Goal: Information Seeking & Learning: Learn about a topic

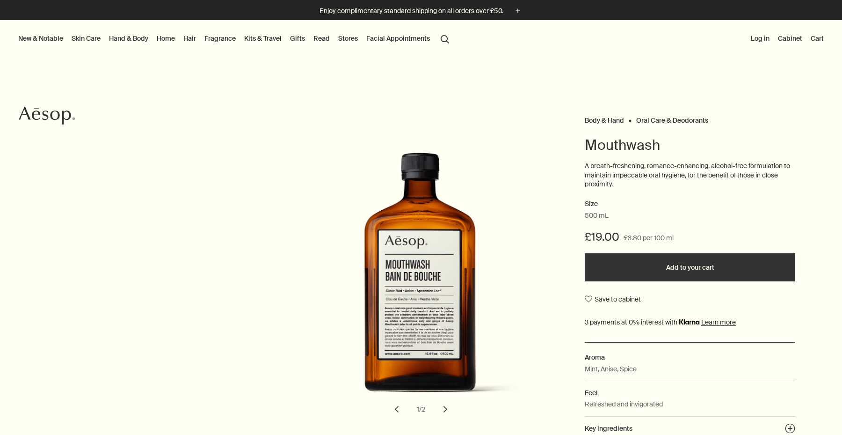
scroll to position [17, 0]
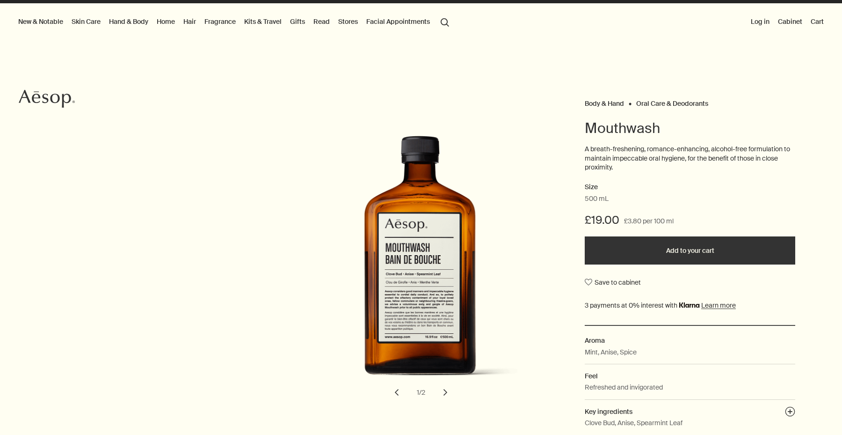
click at [442, 386] on button "chevron" at bounding box center [445, 392] width 21 height 21
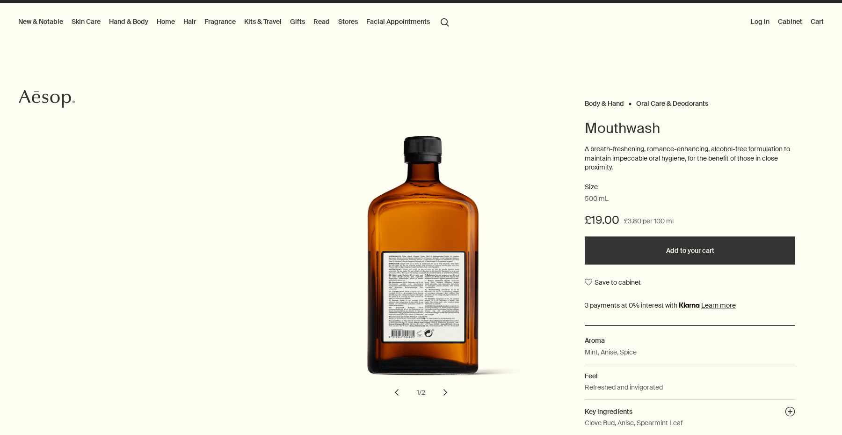
click at [442, 386] on button "chevron" at bounding box center [445, 392] width 21 height 21
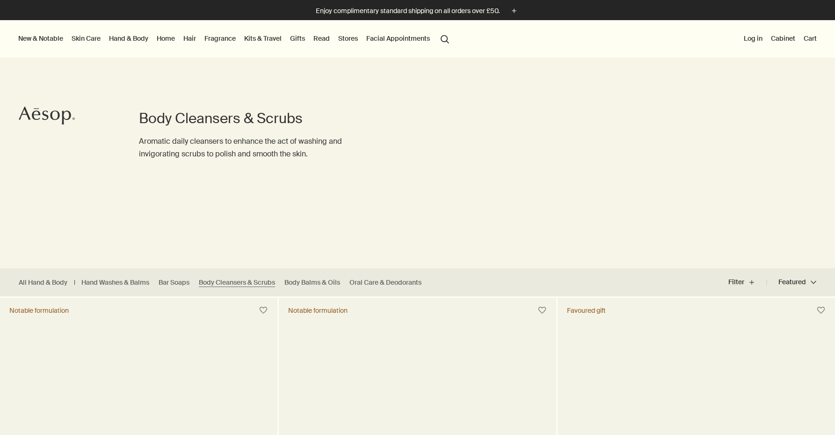
click at [130, 42] on link "Hand & Body" at bounding box center [128, 38] width 43 height 12
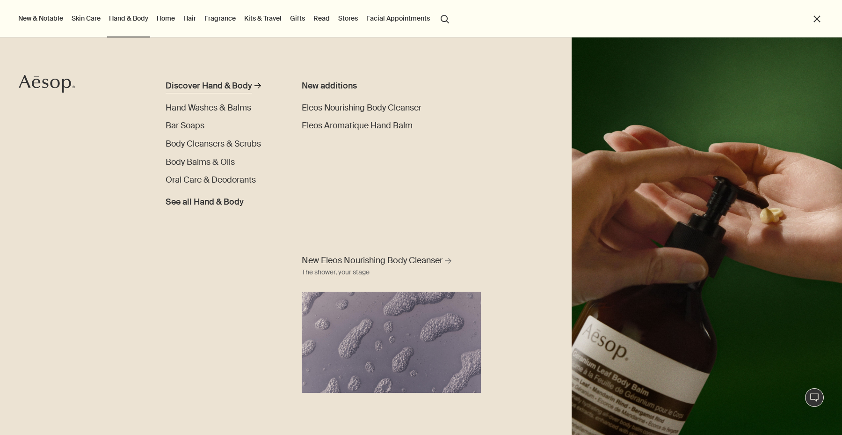
click at [201, 87] on div "Discover Hand & Body" at bounding box center [209, 86] width 87 height 13
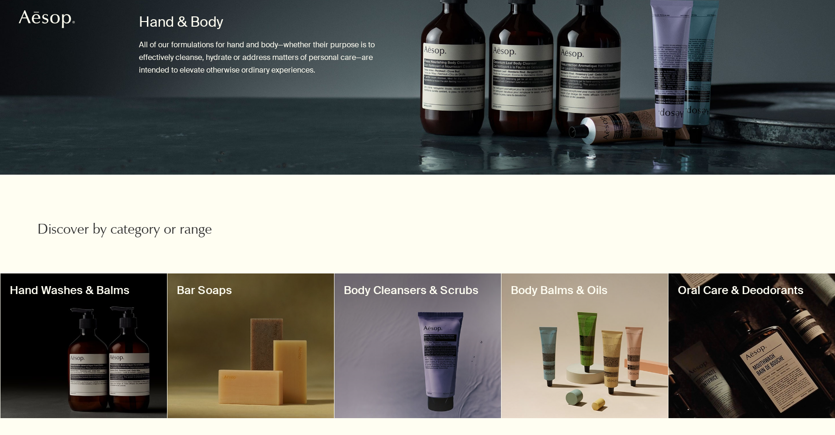
scroll to position [163, 0]
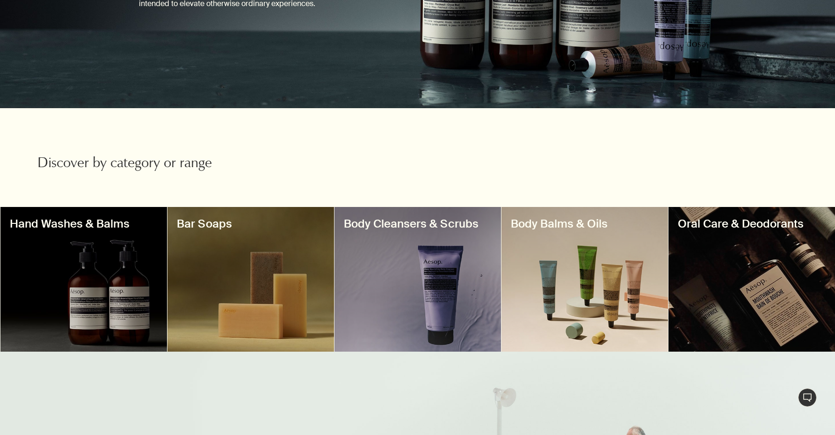
click at [305, 304] on div at bounding box center [250, 279] width 167 height 145
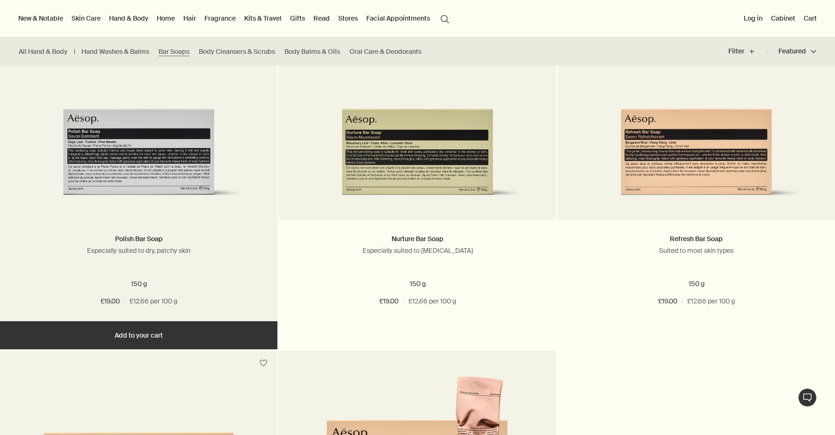
scroll to position [105, 0]
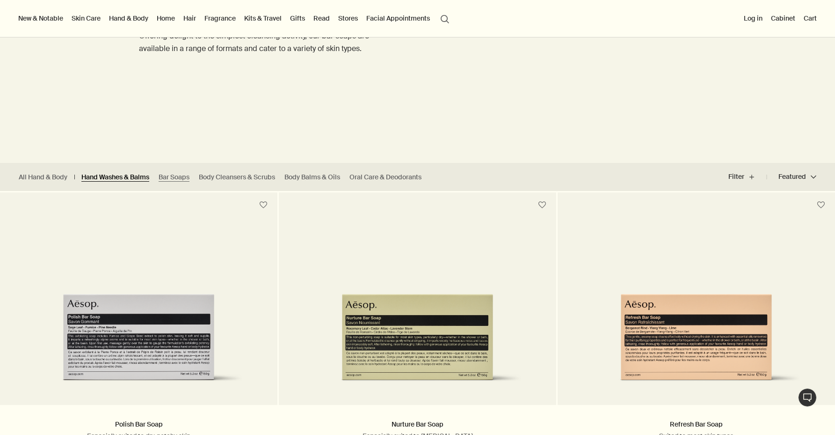
click at [121, 178] on link "Hand Washes & Balms" at bounding box center [115, 177] width 68 height 9
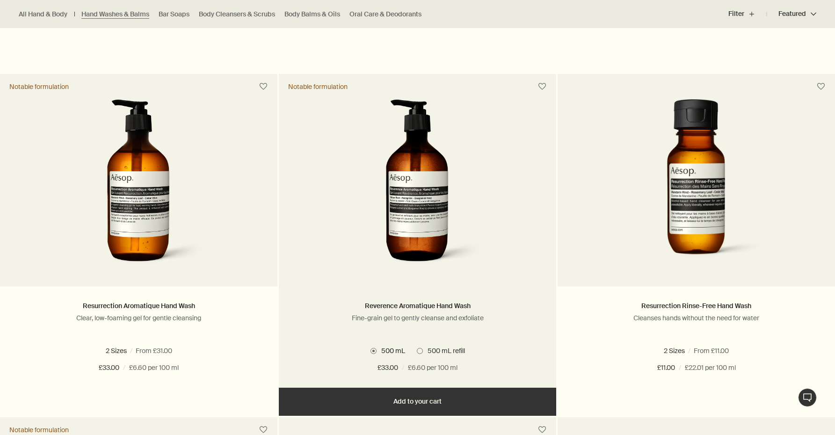
scroll to position [568, 0]
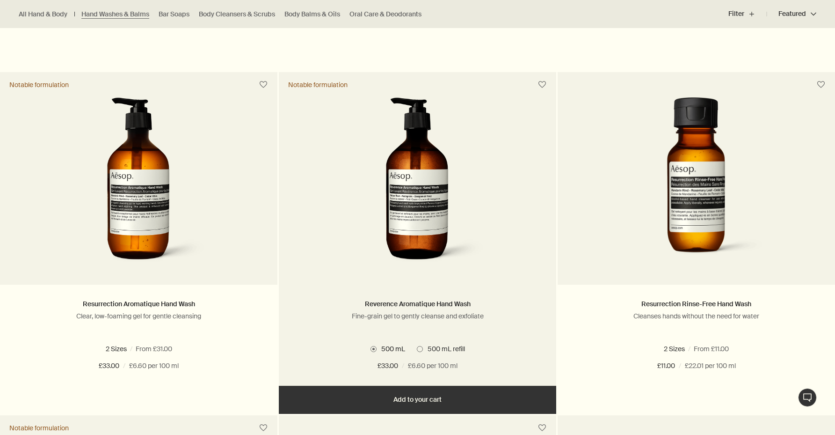
click at [422, 353] on ul "500 mL 500 mL refill" at bounding box center [417, 348] width 249 height 12
click at [420, 349] on span at bounding box center [420, 349] width 6 height 6
click at [374, 349] on span at bounding box center [373, 349] width 6 height 6
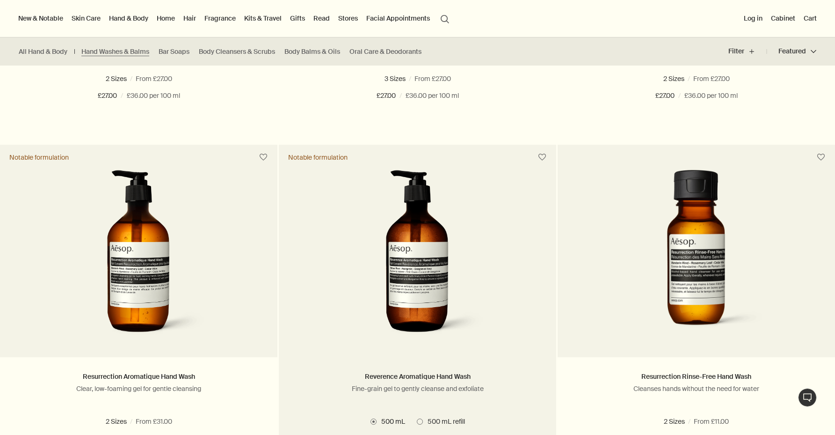
scroll to position [0, 0]
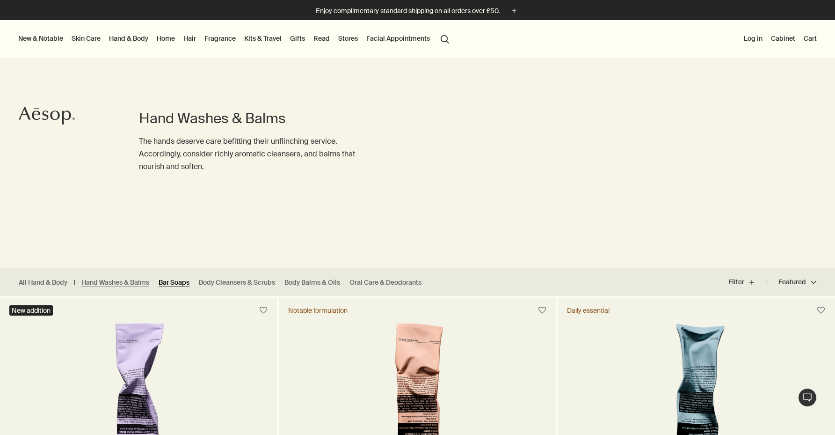
click at [179, 285] on link "Bar Soaps" at bounding box center [174, 282] width 31 height 9
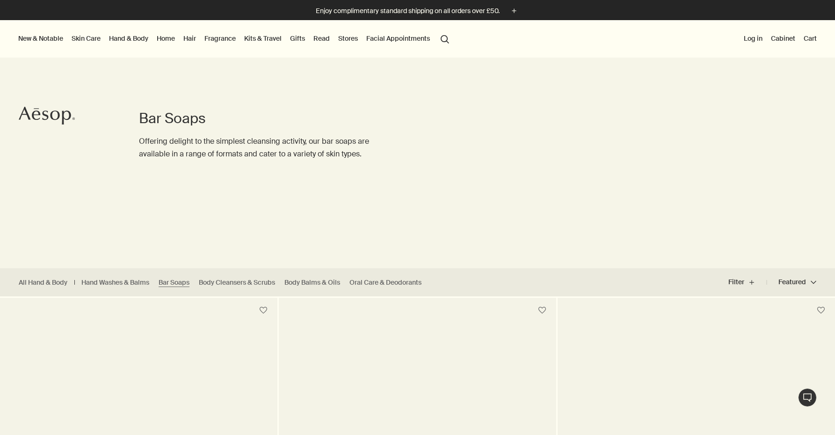
scroll to position [163, 0]
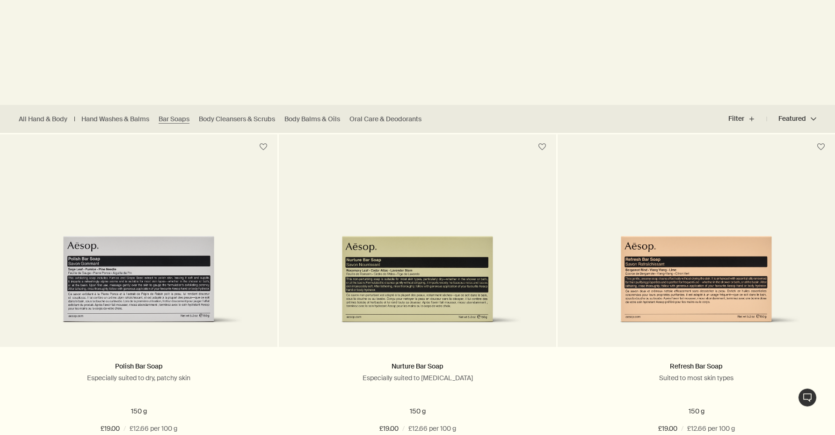
click at [364, 126] on ul "All Hand & Body Hand Washes & Balms Bar Soaps Body Cleansers & Scrubs Body Balm…" at bounding box center [222, 119] width 445 height 28
click at [371, 120] on link "Oral Care & Deodorants" at bounding box center [385, 119] width 72 height 9
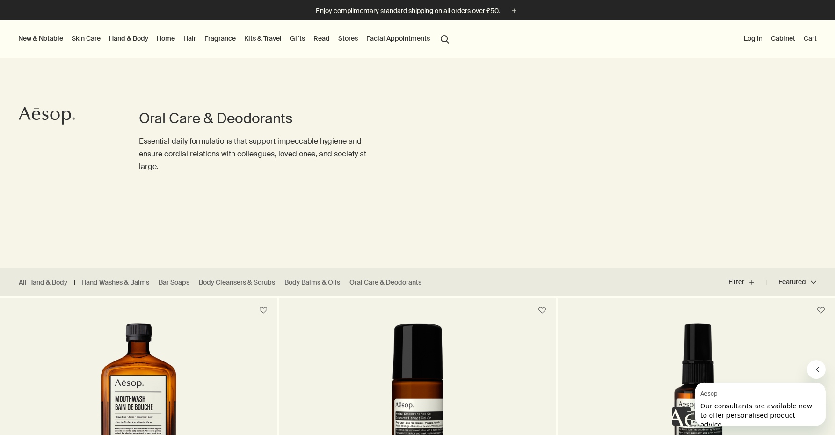
click at [194, 40] on link "Hair" at bounding box center [189, 38] width 16 height 12
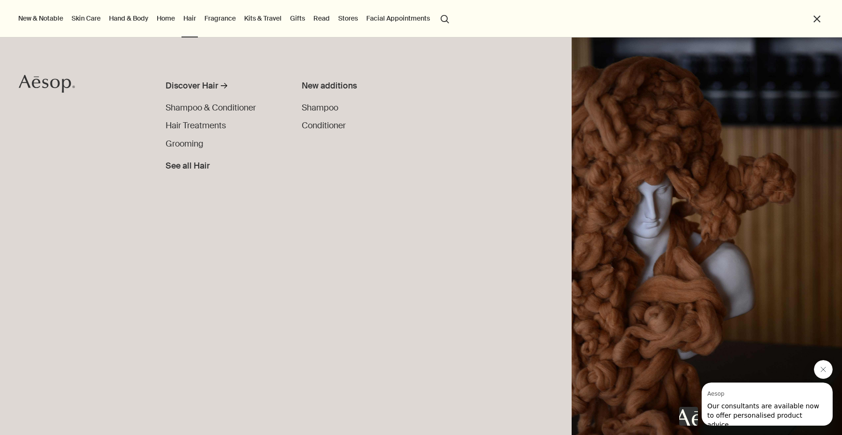
click at [134, 17] on link "Hand & Body" at bounding box center [128, 18] width 43 height 12
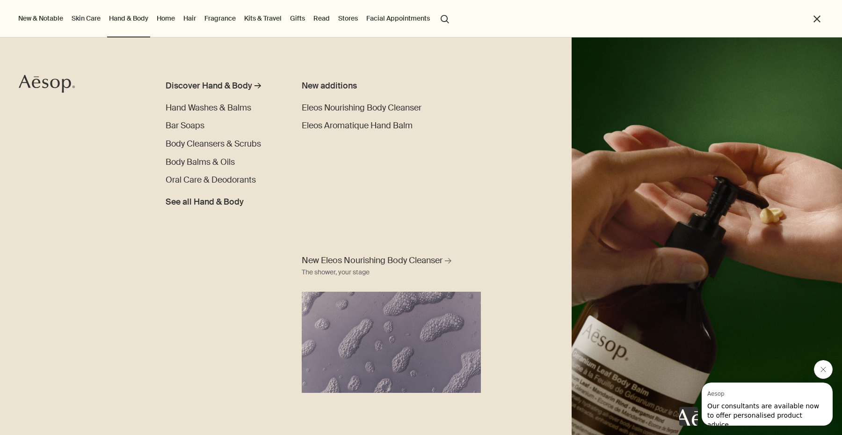
click at [166, 19] on link "Home" at bounding box center [166, 18] width 22 height 12
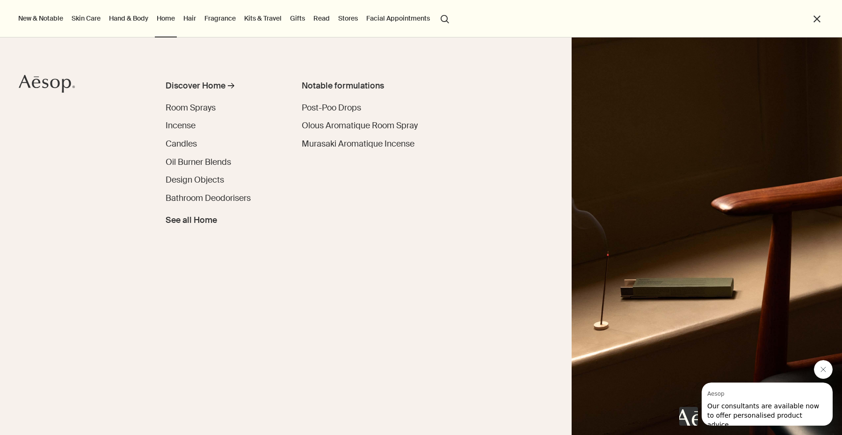
click at [216, 22] on link "Fragrance" at bounding box center [220, 18] width 35 height 12
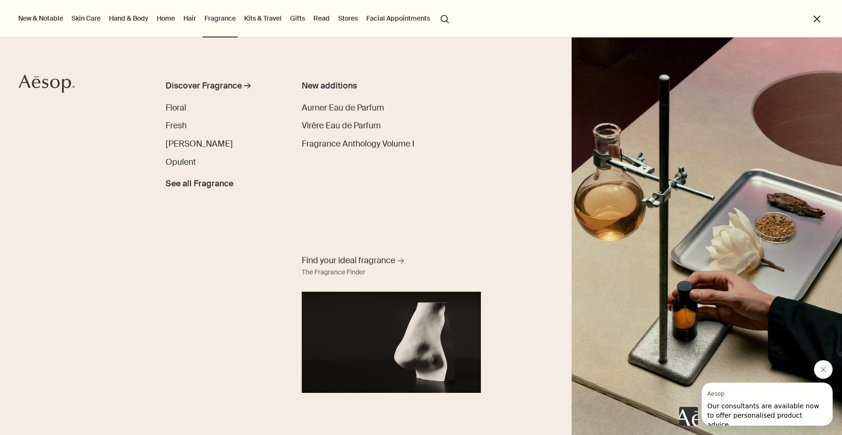
click at [168, 19] on link "Home" at bounding box center [166, 18] width 22 height 12
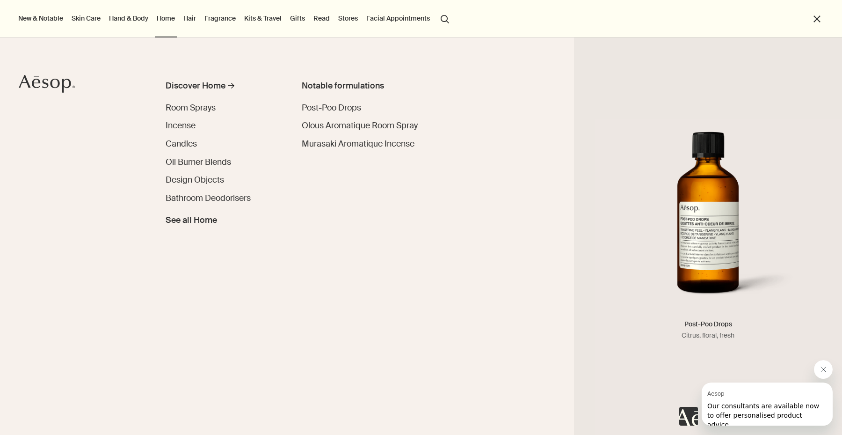
click at [316, 107] on span "Post-Poo Drops" at bounding box center [331, 107] width 59 height 11
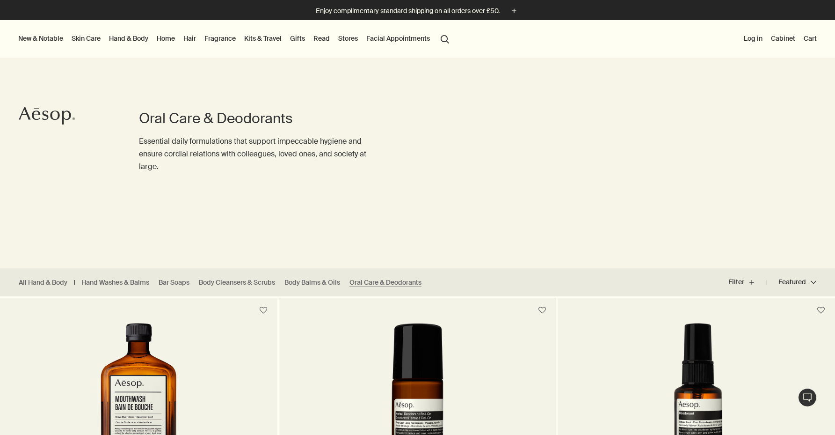
click at [162, 38] on link "Home" at bounding box center [166, 38] width 22 height 12
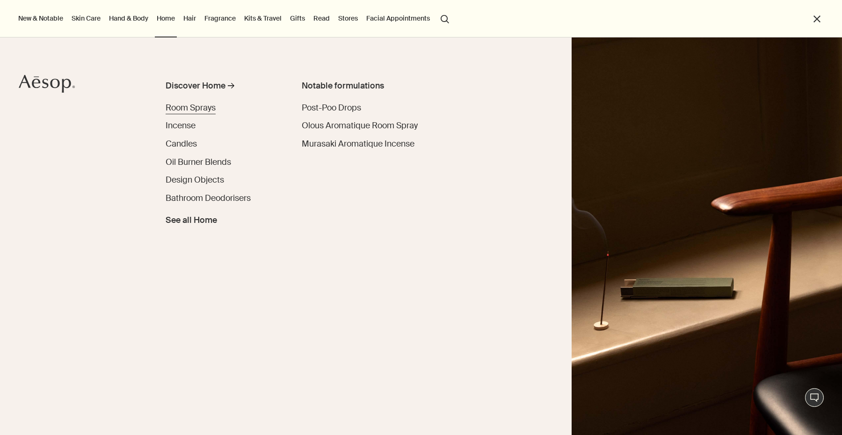
click at [183, 105] on span "Room Sprays" at bounding box center [191, 107] width 50 height 11
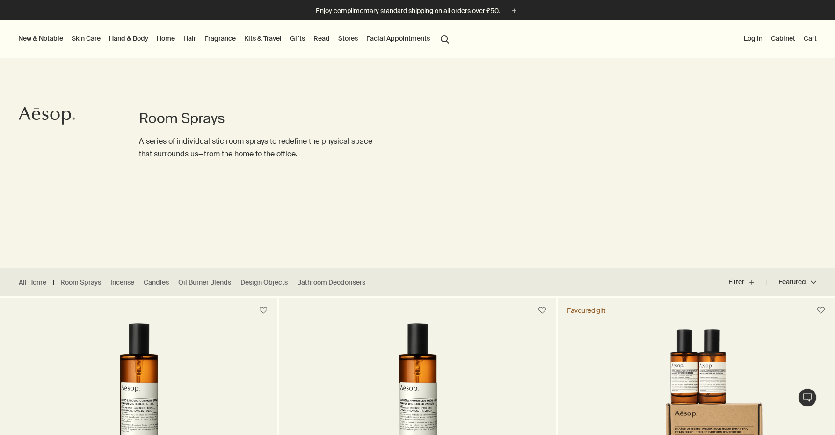
click at [165, 40] on link "Home" at bounding box center [166, 38] width 22 height 12
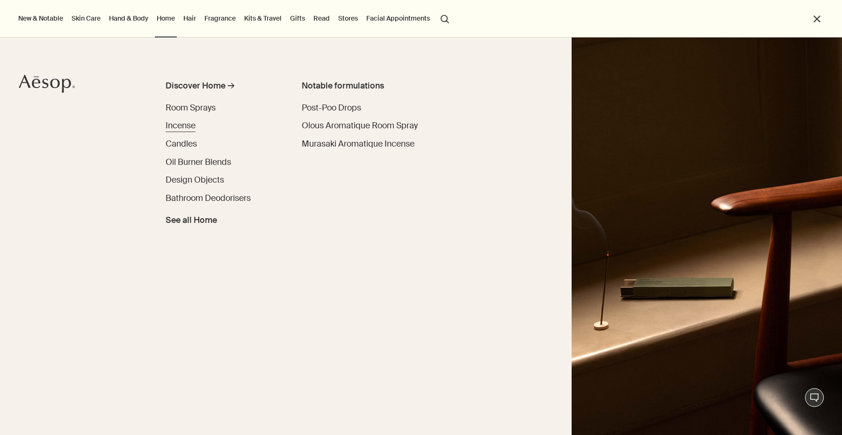
click at [189, 123] on span "Incense" at bounding box center [181, 125] width 30 height 11
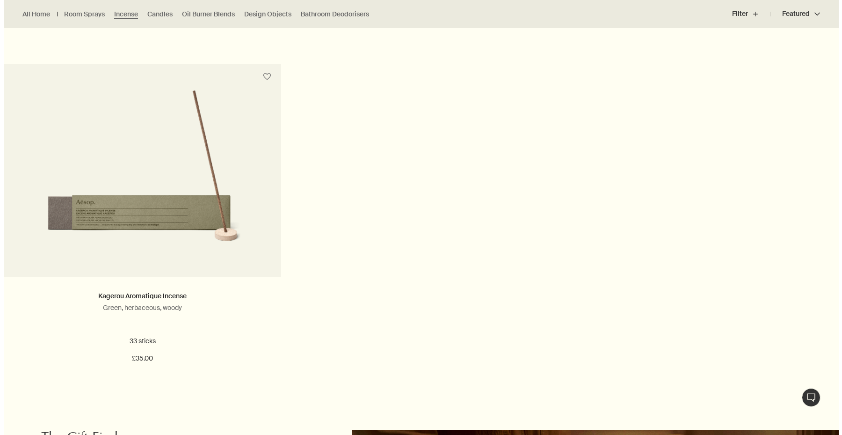
scroll to position [257, 0]
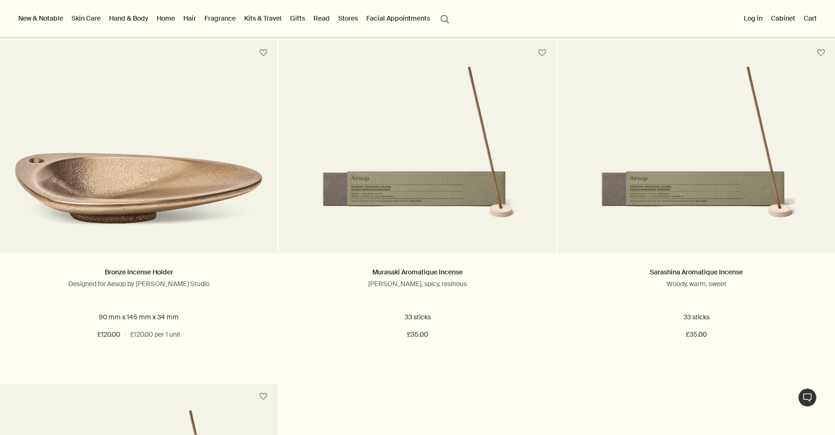
click at [218, 21] on link "Fragrance" at bounding box center [220, 18] width 35 height 12
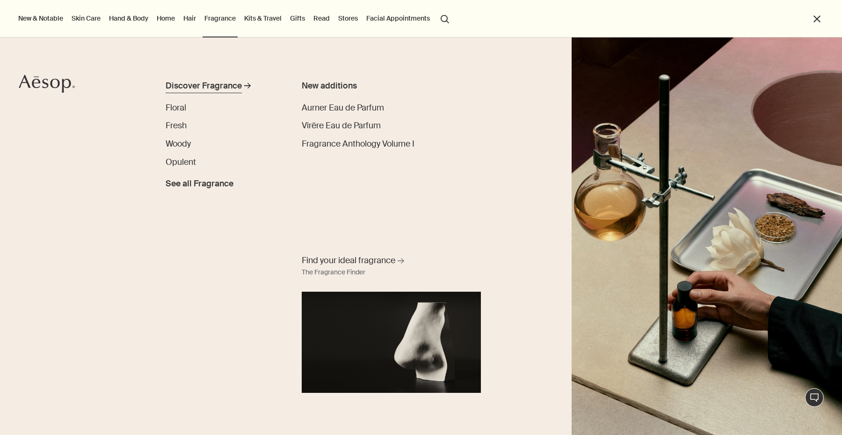
click at [208, 86] on div "Discover Fragrance" at bounding box center [204, 86] width 76 height 13
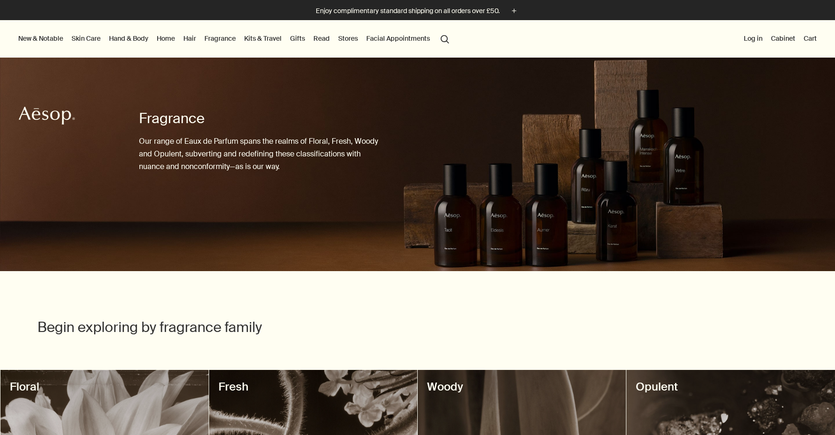
click at [221, 38] on link "Fragrance" at bounding box center [220, 38] width 35 height 12
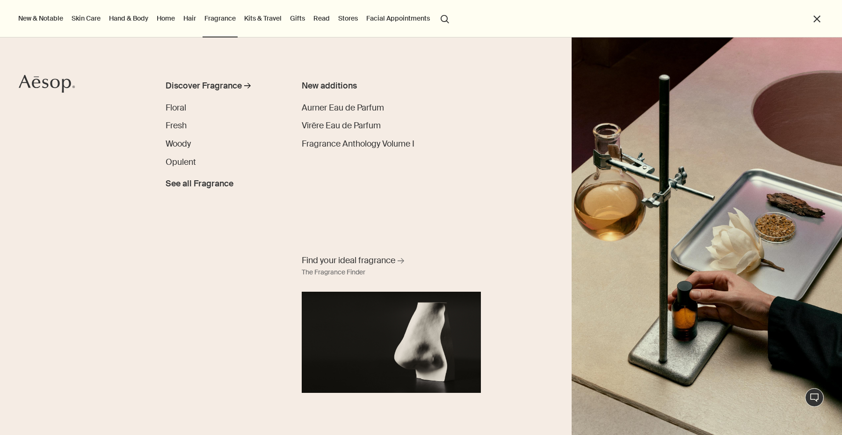
click at [214, 36] on li "Fragrance Discover Fragrance rightArrow Floral Fresh Woody Opulent See all Frag…" at bounding box center [220, 18] width 35 height 37
click at [802, 20] on ul "New & Notable New additions Lucent Facial Refiner Lucent Duo Eleos Nourishing B…" at bounding box center [418, 18] width 805 height 37
click at [817, 17] on button "close" at bounding box center [817, 19] width 11 height 11
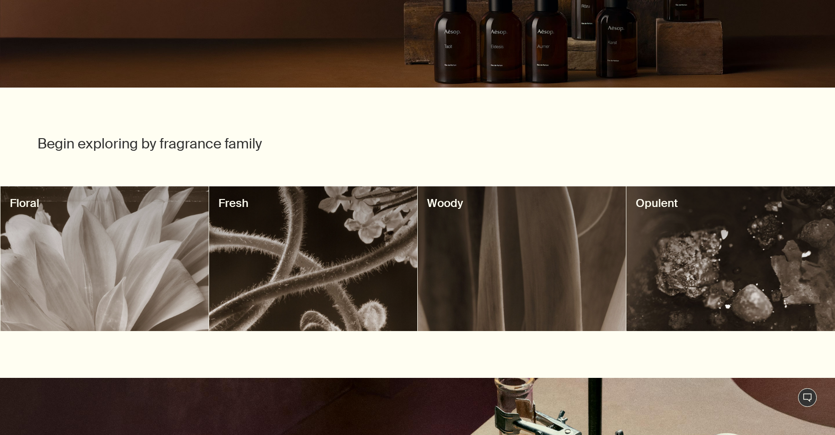
scroll to position [185, 0]
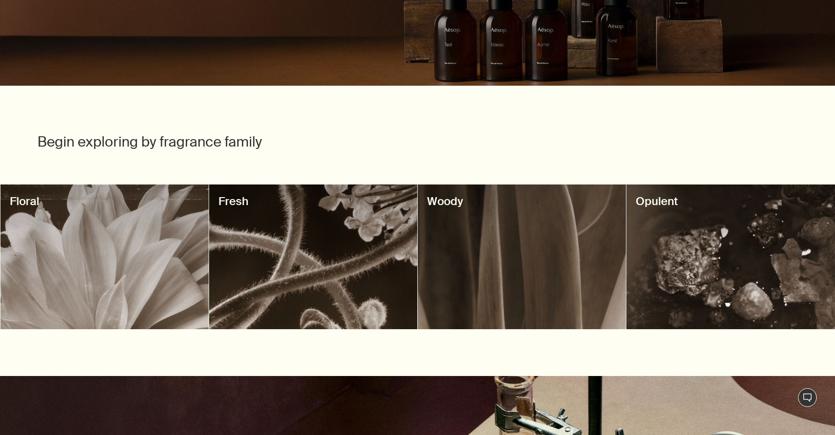
click at [500, 294] on div at bounding box center [522, 256] width 208 height 145
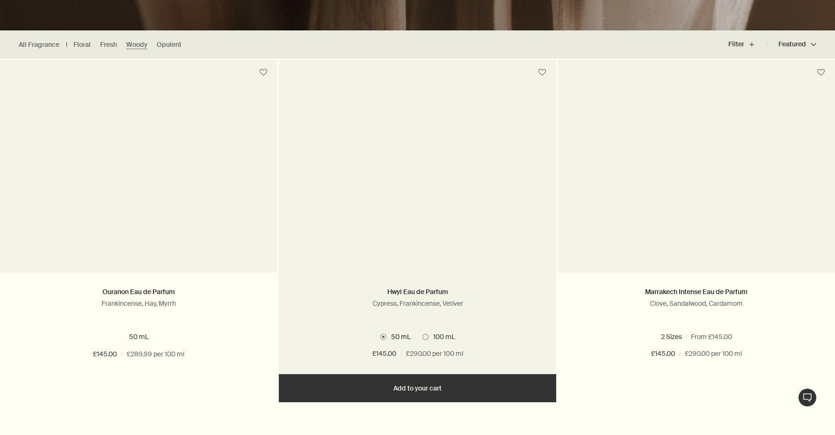
scroll to position [238, 0]
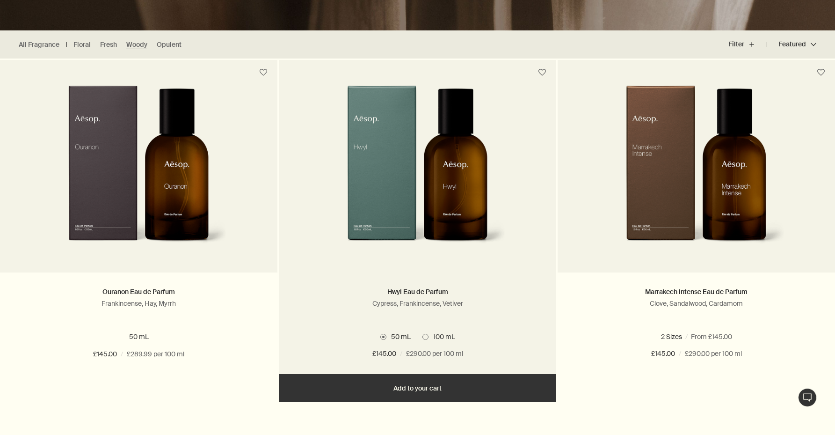
click at [426, 336] on span at bounding box center [425, 336] width 6 height 6
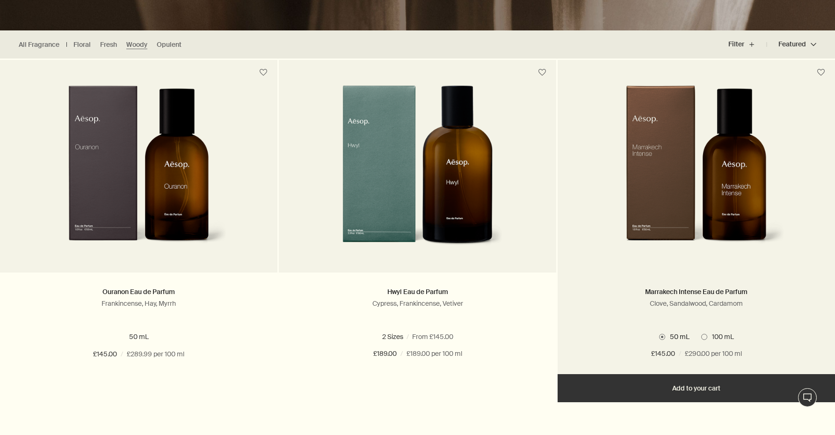
click at [704, 334] on span at bounding box center [704, 336] width 6 height 6
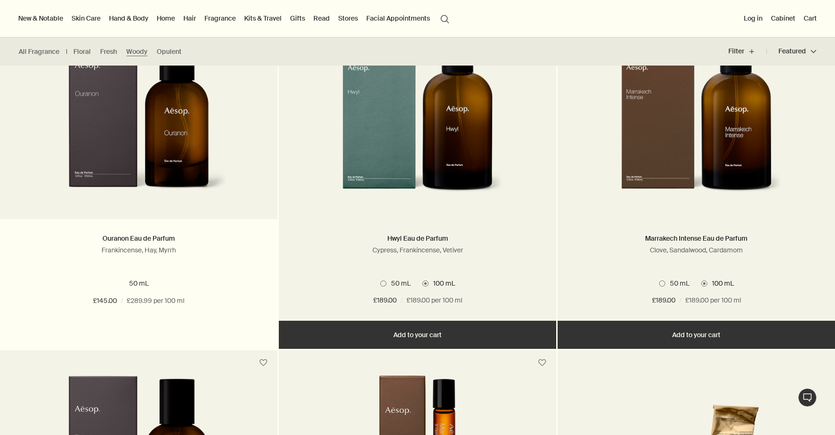
scroll to position [98, 0]
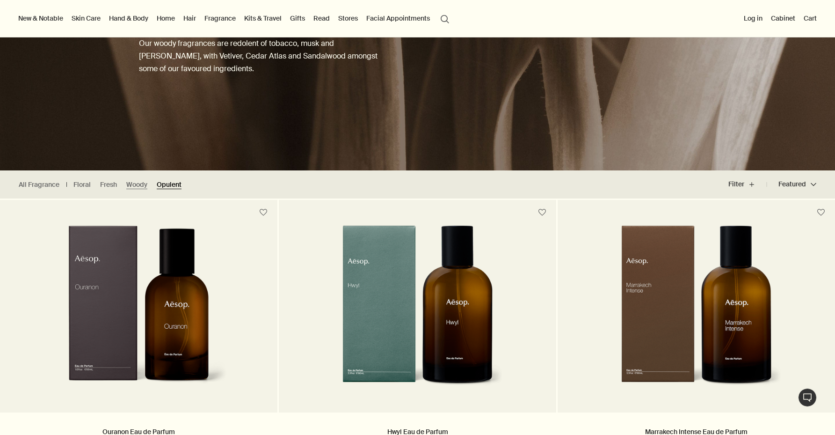
click at [167, 187] on link "Opulent" at bounding box center [169, 184] width 25 height 9
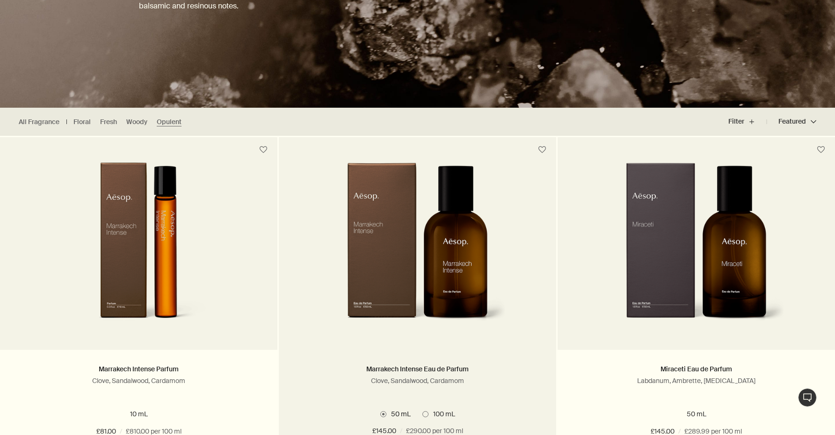
scroll to position [190, 0]
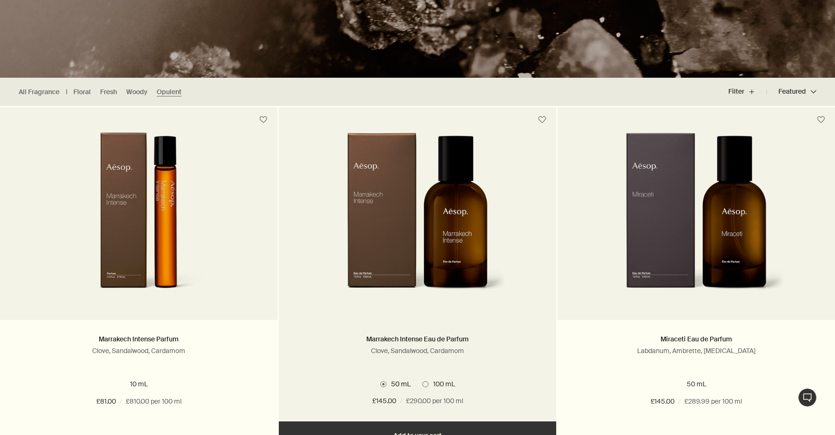
click at [429, 383] on span "100 mL" at bounding box center [441, 383] width 27 height 8
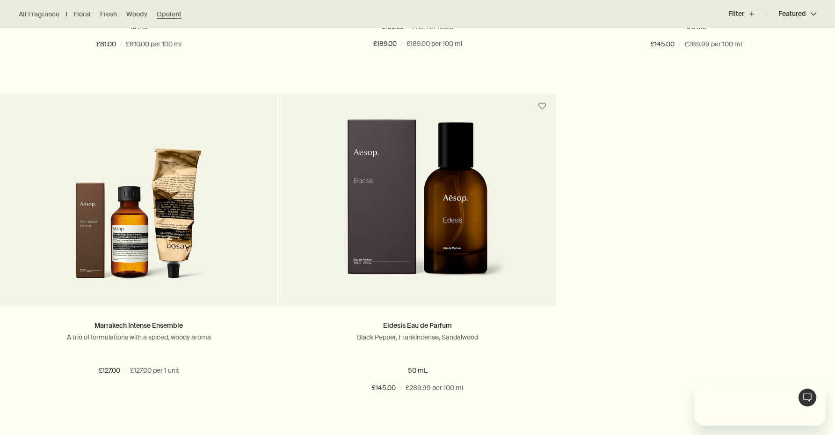
scroll to position [0, 0]
